Goal: Task Accomplishment & Management: Manage account settings

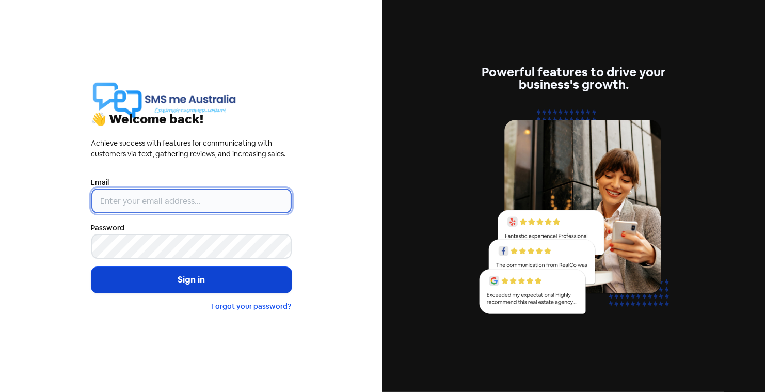
type input "gareth@smsmeaustralia.com.au"
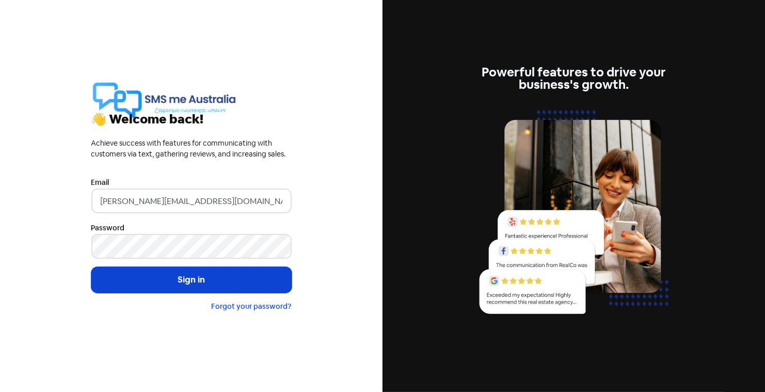
click at [183, 278] on button "Sign in" at bounding box center [191, 280] width 200 height 26
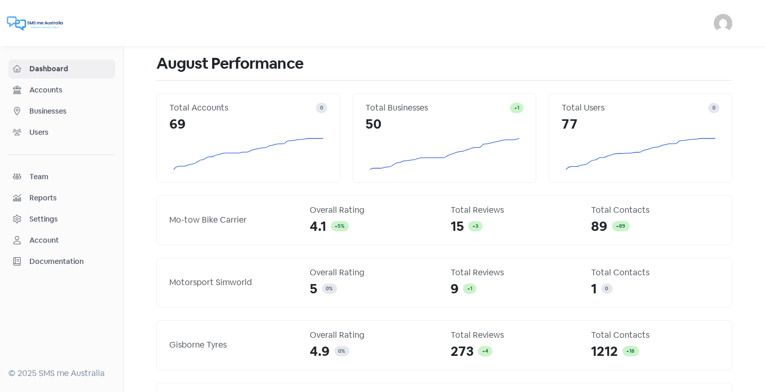
click at [47, 109] on span "Businesses" at bounding box center [69, 111] width 81 height 11
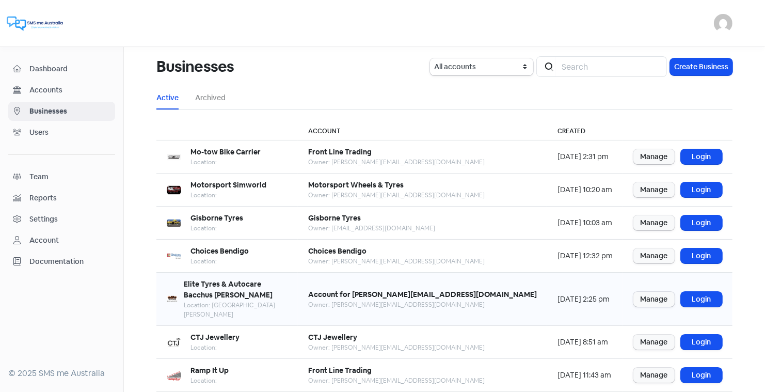
scroll to position [125, 0]
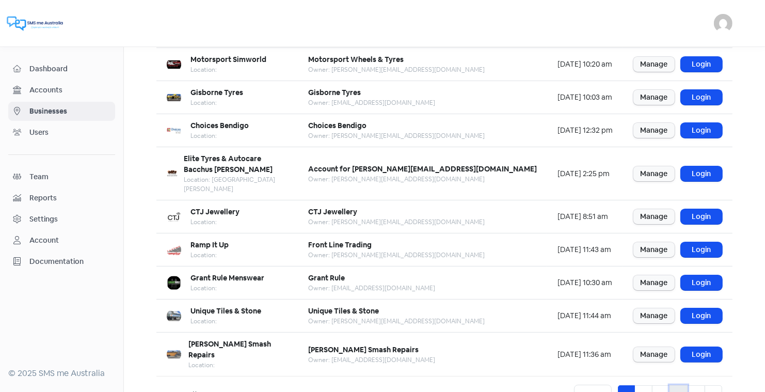
click at [679, 385] on link "4" at bounding box center [678, 395] width 18 height 20
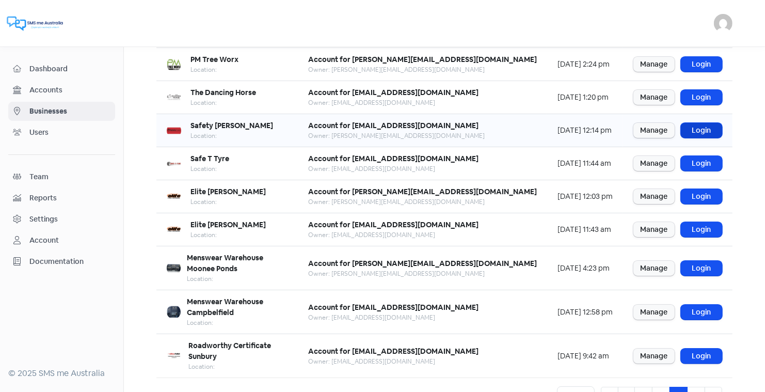
click at [699, 126] on link "Login" at bounding box center [700, 130] width 41 height 15
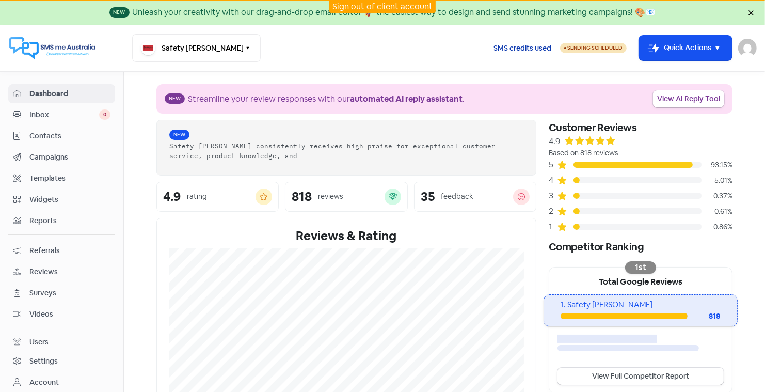
click at [516, 47] on span "SMS credits used" at bounding box center [522, 48] width 58 height 11
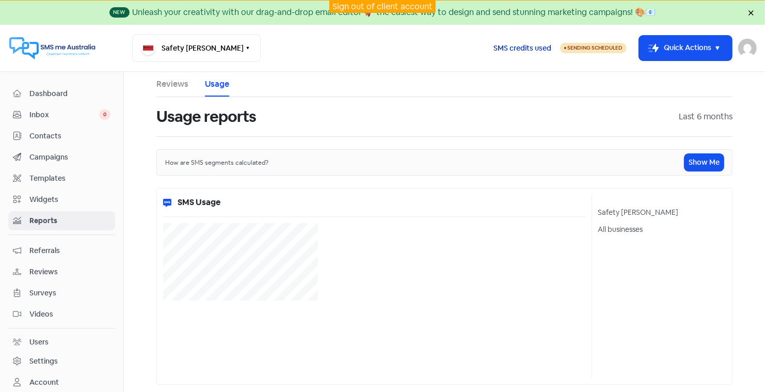
select select "[object Object]"
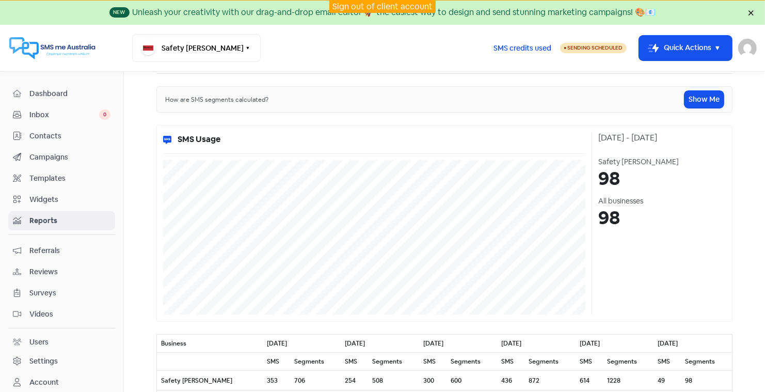
scroll to position [65, 0]
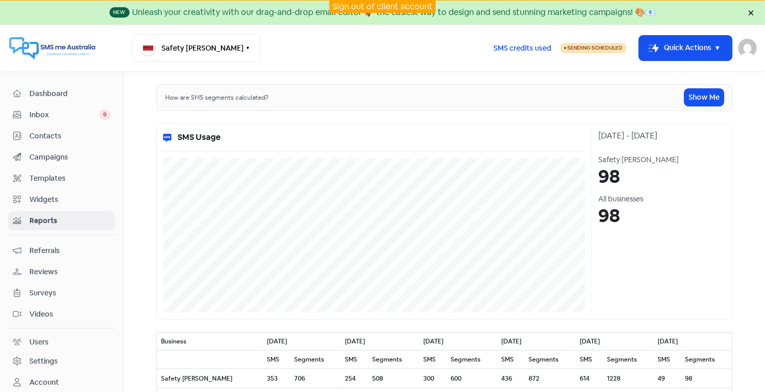
click at [388, 6] on link "Sign out of client account" at bounding box center [382, 6] width 100 height 11
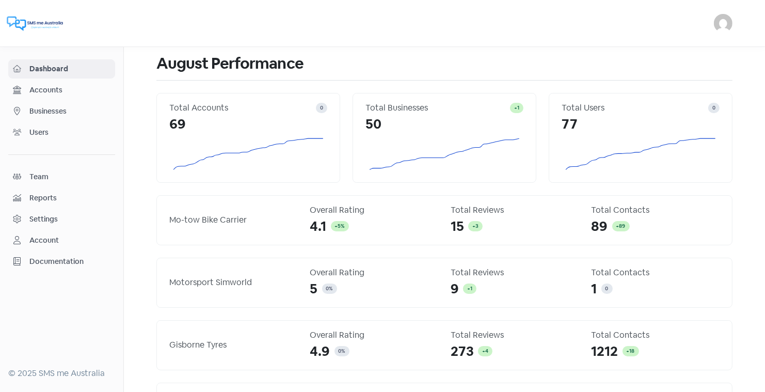
click at [66, 106] on span "Businesses" at bounding box center [69, 111] width 81 height 11
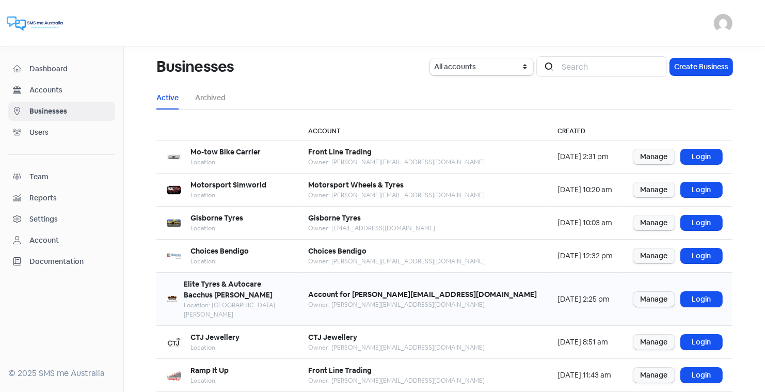
scroll to position [125, 0]
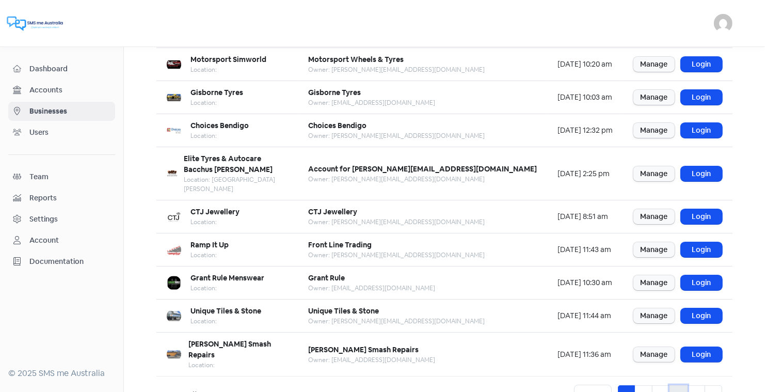
click at [679, 385] on link "4" at bounding box center [678, 395] width 18 height 20
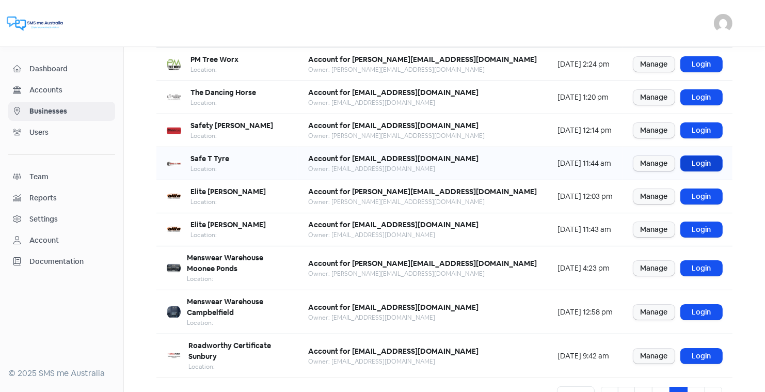
click at [702, 157] on link "Login" at bounding box center [700, 163] width 41 height 15
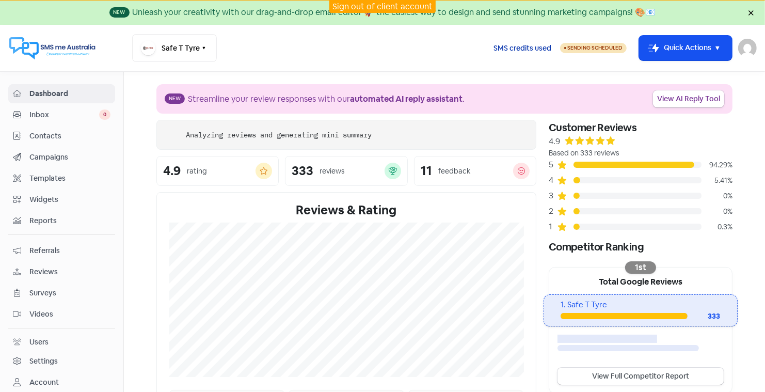
click at [523, 45] on span "SMS credits used" at bounding box center [522, 48] width 58 height 11
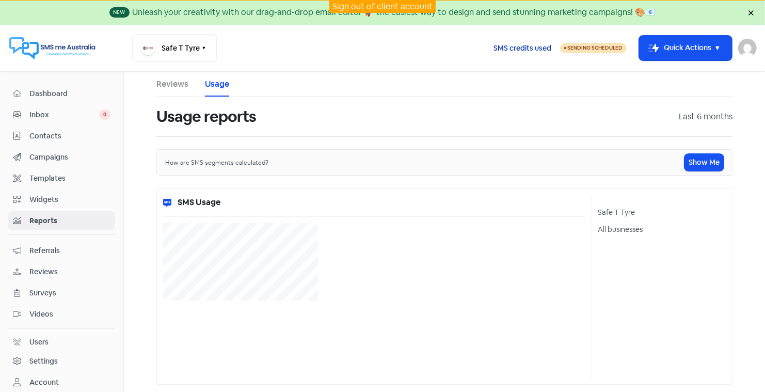
select select "[object Object]"
click at [52, 95] on span "Dashboard" at bounding box center [69, 93] width 81 height 11
